Goal: Navigation & Orientation: Locate item on page

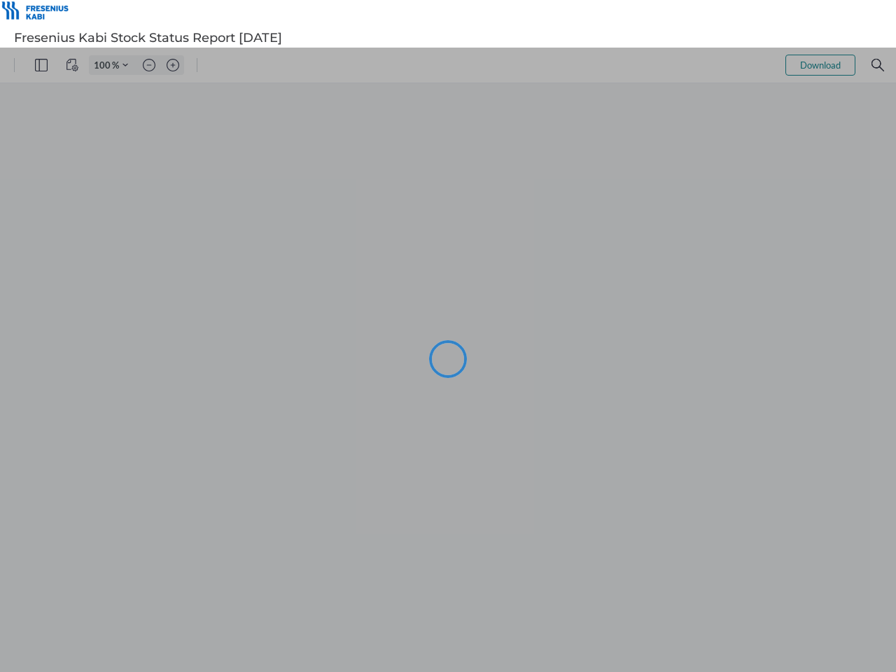
type input "74"
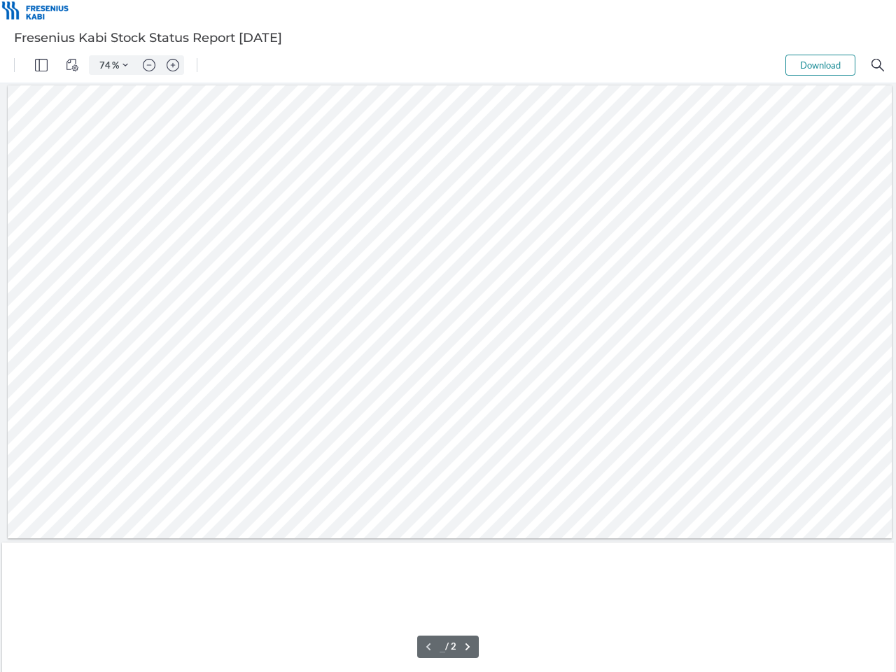
type input "1"
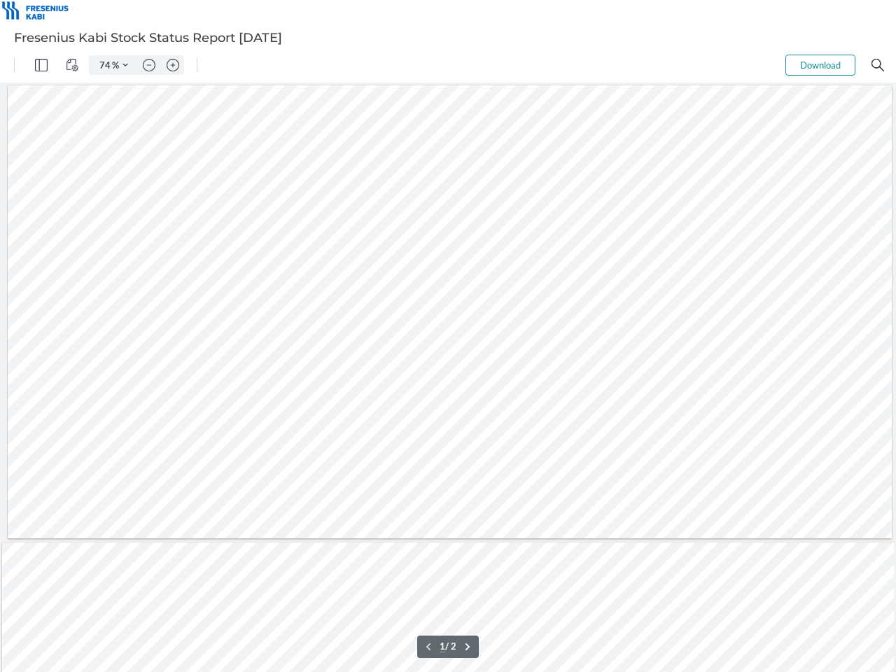
scroll to position [0, 3]
click at [41, 65] on img "Panel" at bounding box center [41, 65] width 13 height 13
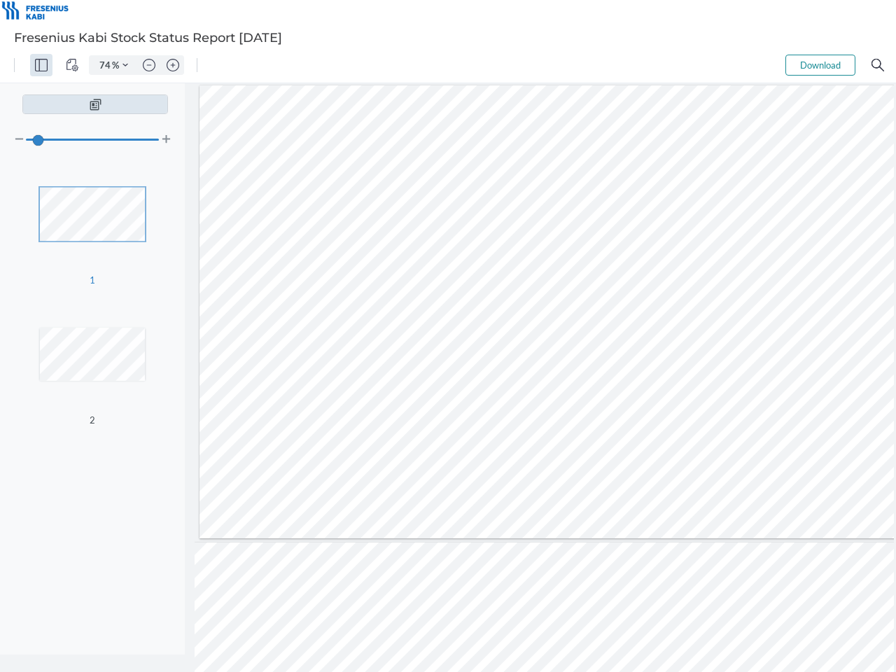
click at [72, 65] on img "View Controls" at bounding box center [72, 65] width 13 height 13
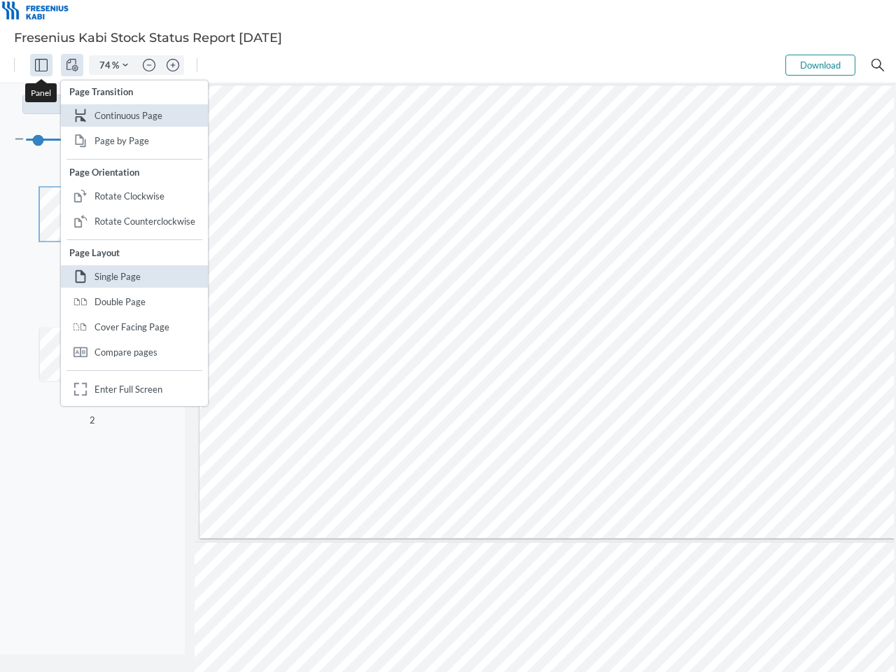
click at [106, 65] on input "74" at bounding box center [102, 65] width 20 height 13
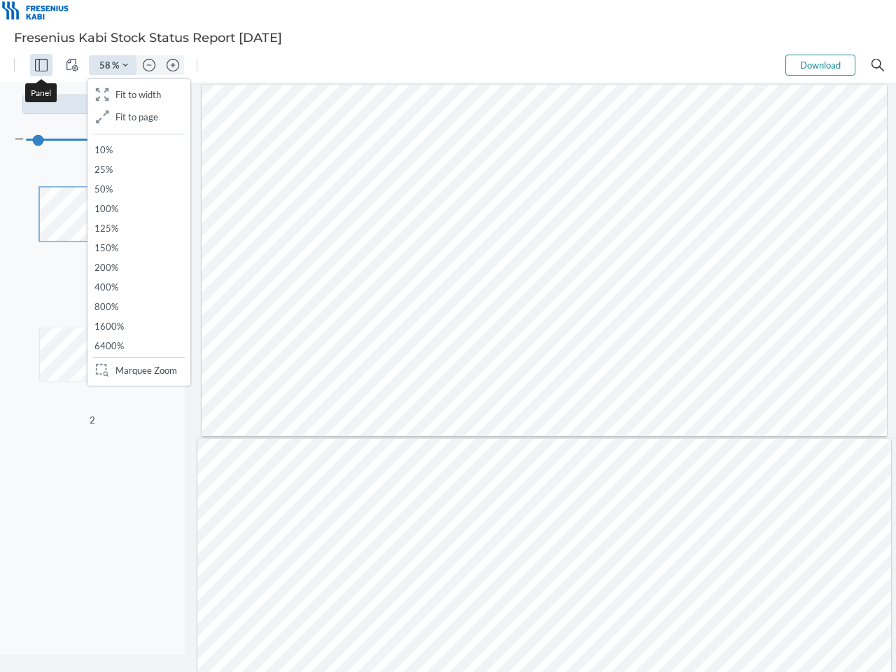
click at [125, 65] on img "Zoom Controls" at bounding box center [126, 65] width 6 height 6
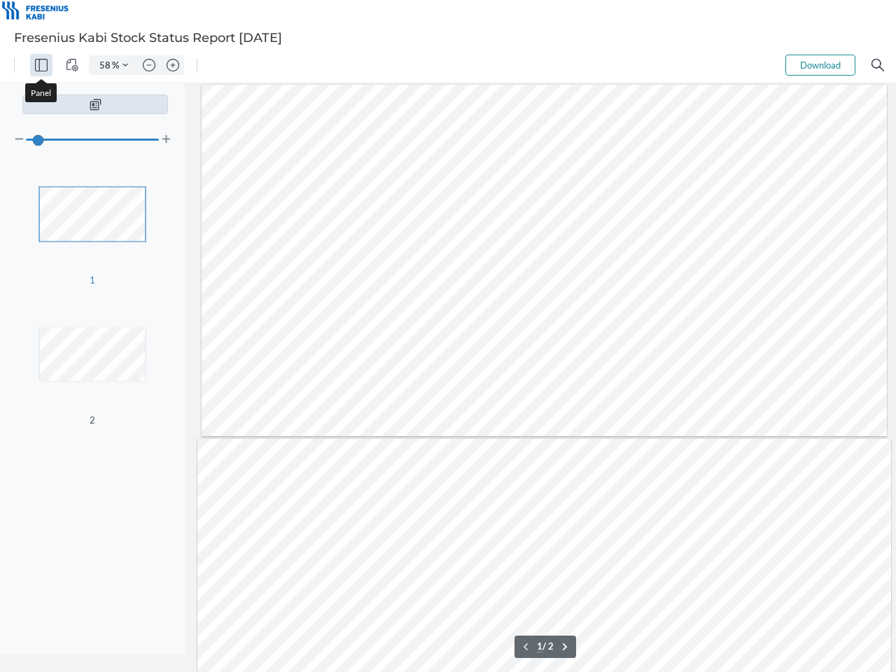
click at [149, 65] on img "Zoom out" at bounding box center [149, 65] width 13 height 13
type input "50"
